Goal: Navigation & Orientation: Find specific page/section

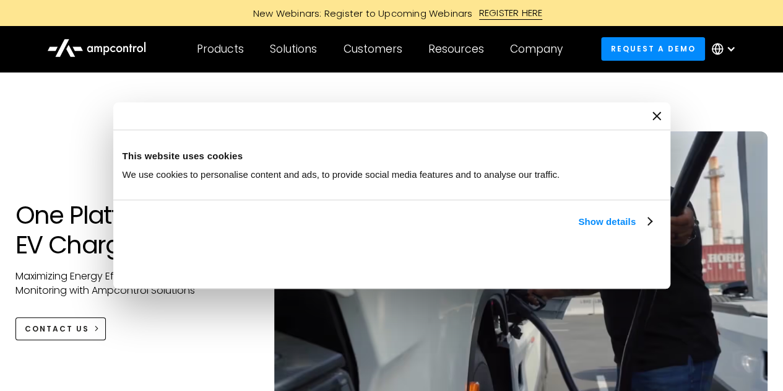
click at [671, 289] on div "Consent Details [#IABV2SETTINGS#] About This website uses cookies We use cookie…" at bounding box center [391, 195] width 557 height 187
click at [0, 0] on icon "Close banner" at bounding box center [0, 0] width 0 height 0
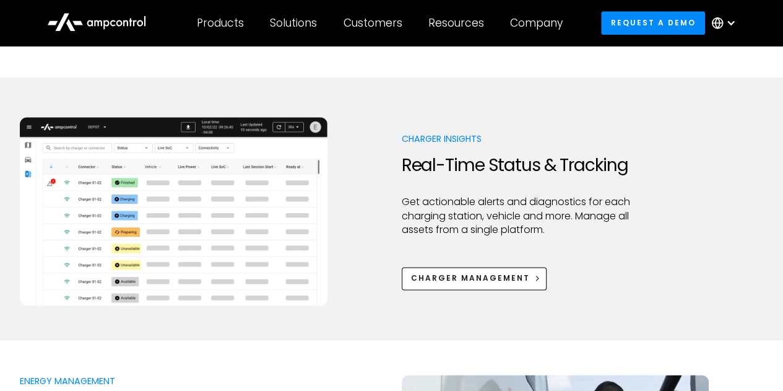
scroll to position [627, 0]
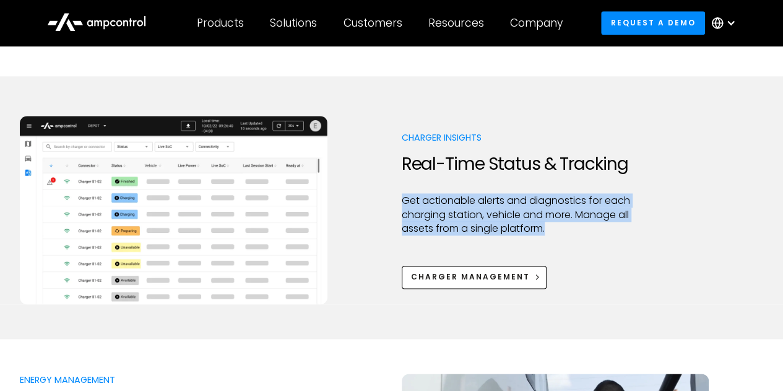
drag, startPoint x: 402, startPoint y: 199, endPoint x: 565, endPoint y: 227, distance: 165.2
click at [565, 227] on p "Get actionable alerts and diagnostics for each charging station, vehicle and mo…" at bounding box center [519, 214] width 235 height 41
drag, startPoint x: 565, startPoint y: 227, endPoint x: 402, endPoint y: 205, distance: 163.6
click at [402, 205] on p "Get actionable alerts and diagnostics for each charging station, vehicle and mo…" at bounding box center [519, 214] width 235 height 41
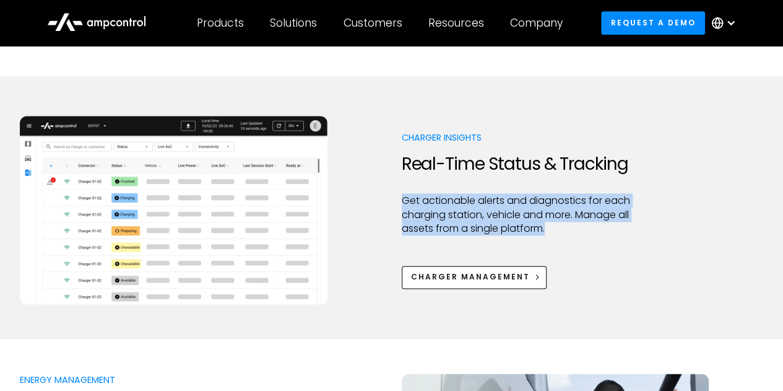
click at [402, 205] on p "Get actionable alerts and diagnostics for each charging station, vehicle and mo…" at bounding box center [519, 214] width 235 height 41
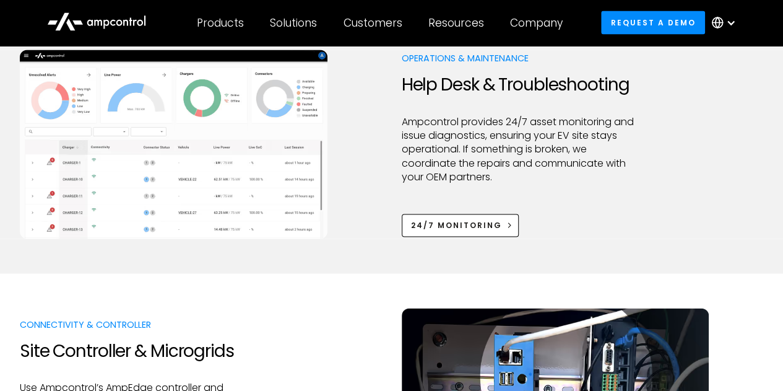
scroll to position [1190, 0]
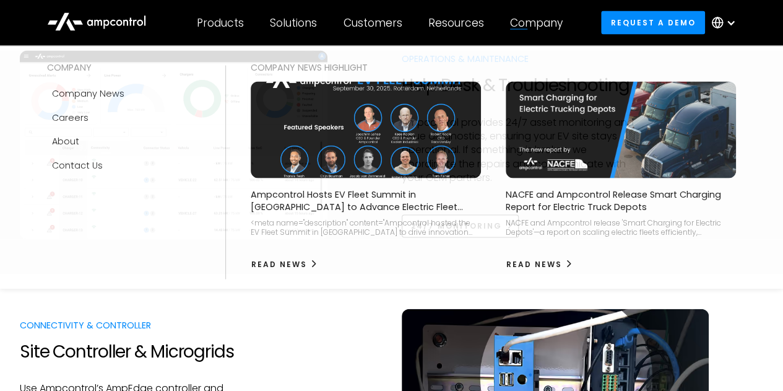
click at [532, 19] on div "Company" at bounding box center [536, 23] width 53 height 14
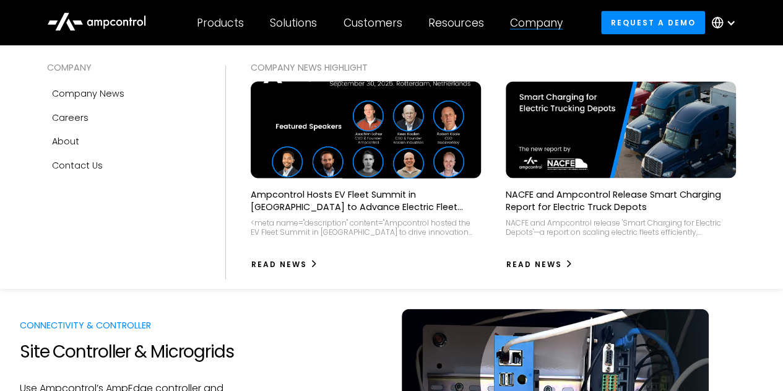
click at [362, 164] on img at bounding box center [366, 130] width 253 height 106
